Goal: Transaction & Acquisition: Subscribe to service/newsletter

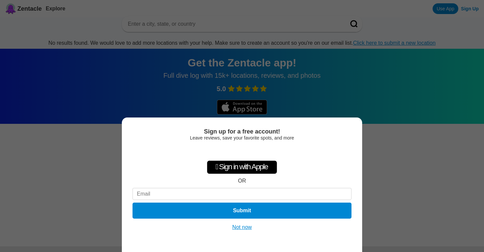
click at [238, 226] on button "Not now" at bounding box center [242, 227] width 24 height 7
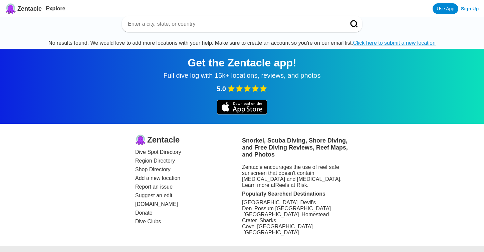
scroll to position [9, 0]
click at [173, 149] on link "Dive Spot Directory" at bounding box center [188, 152] width 107 height 6
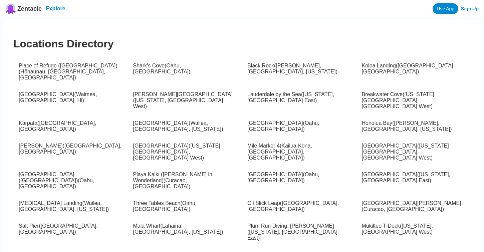
click at [61, 7] on link "Explore" at bounding box center [56, 9] width 20 height 6
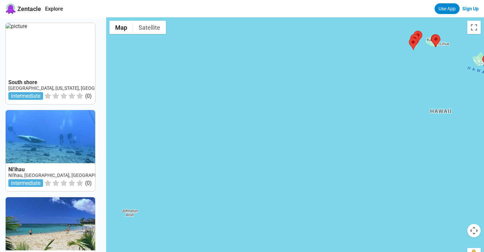
drag, startPoint x: 361, startPoint y: 169, endPoint x: 488, endPoint y: 100, distance: 144.5
click at [484, 100] on html "Zentacle Explore Use App Sign Up [GEOGRAPHIC_DATA], [US_STATE], [GEOGRAPHIC_DAT…" at bounding box center [242, 232] width 484 height 465
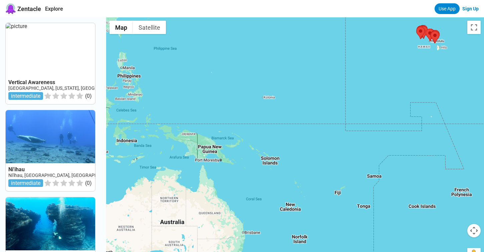
drag, startPoint x: 296, startPoint y: 157, endPoint x: 410, endPoint y: 47, distance: 158.2
click at [410, 47] on div at bounding box center [295, 143] width 378 height 252
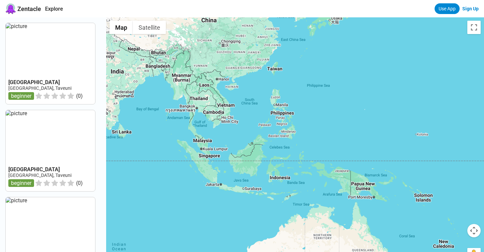
drag, startPoint x: 166, startPoint y: 87, endPoint x: 318, endPoint y: 122, distance: 155.3
click at [320, 125] on div at bounding box center [295, 143] width 378 height 252
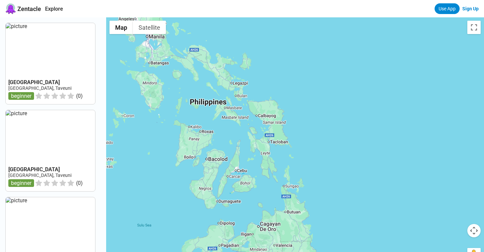
drag, startPoint x: 277, startPoint y: 129, endPoint x: 442, endPoint y: 114, distance: 166.3
click at [442, 114] on div at bounding box center [295, 143] width 378 height 252
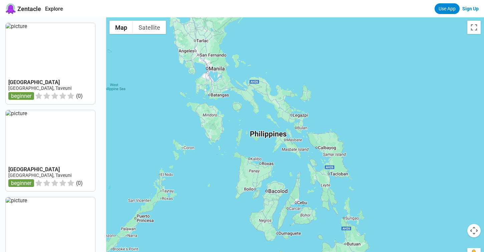
drag, startPoint x: 349, startPoint y: 103, endPoint x: 408, endPoint y: 137, distance: 67.8
click at [408, 138] on div at bounding box center [295, 143] width 378 height 252
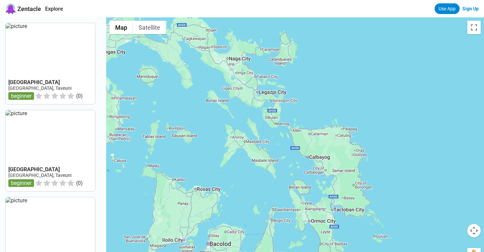
drag, startPoint x: 340, startPoint y: 127, endPoint x: 428, endPoint y: 120, distance: 88.5
click at [428, 120] on div at bounding box center [295, 143] width 378 height 252
click at [264, 151] on div at bounding box center [295, 143] width 378 height 252
click at [346, 107] on div at bounding box center [295, 143] width 378 height 252
click at [272, 111] on div at bounding box center [295, 143] width 378 height 252
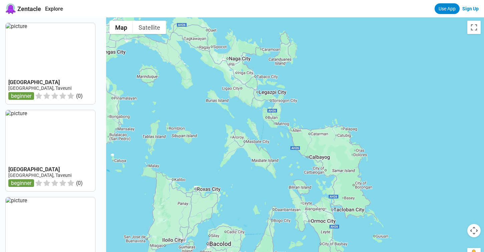
click at [272, 111] on div at bounding box center [295, 143] width 378 height 252
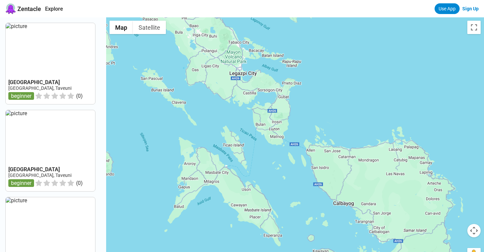
click at [274, 110] on div at bounding box center [295, 143] width 378 height 252
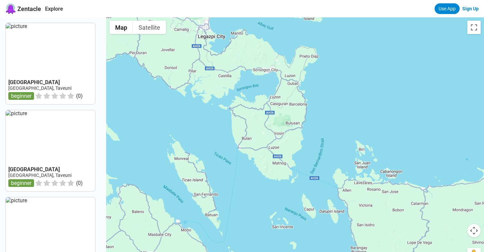
click at [470, 9] on link "Sign Up" at bounding box center [470, 8] width 16 height 5
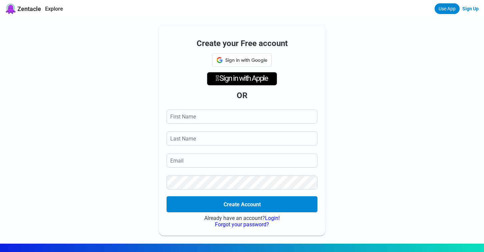
click at [286, 105] on div "Create your Free account Sign in with Google Sign in with Google. Opens in new …" at bounding box center [242, 130] width 167 height 210
click at [265, 118] on input "First Name" at bounding box center [242, 117] width 151 height 14
type input "[PERSON_NAME]"
type input "[EMAIL_ADDRESS][DOMAIN_NAME]"
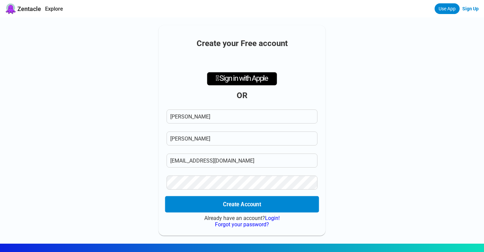
click at [268, 207] on button "Create Account" at bounding box center [242, 204] width 154 height 16
